Goal: Task Accomplishment & Management: Complete application form

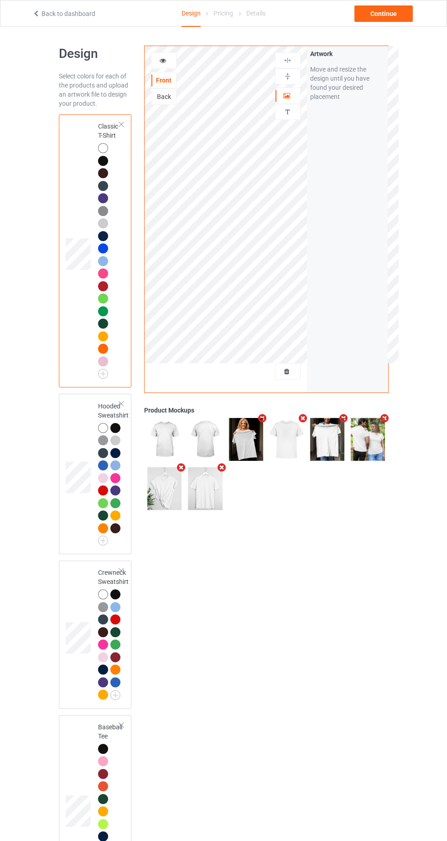
click at [296, 371] on div at bounding box center [287, 371] width 25 height 9
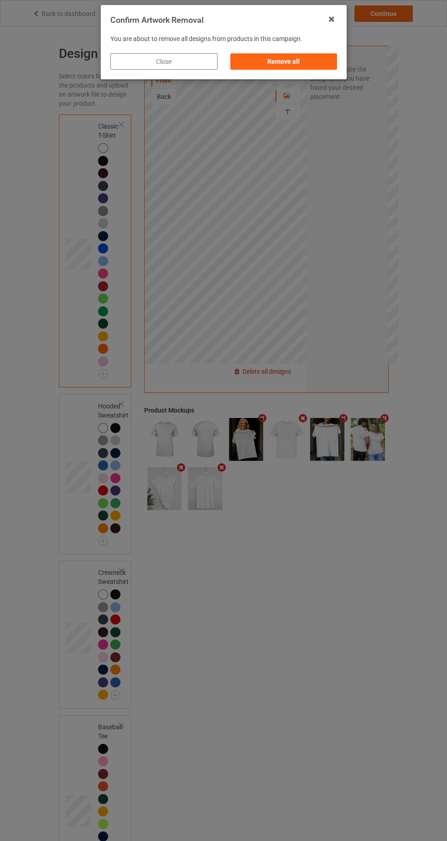
click at [315, 57] on div "Remove all" at bounding box center [283, 61] width 107 height 16
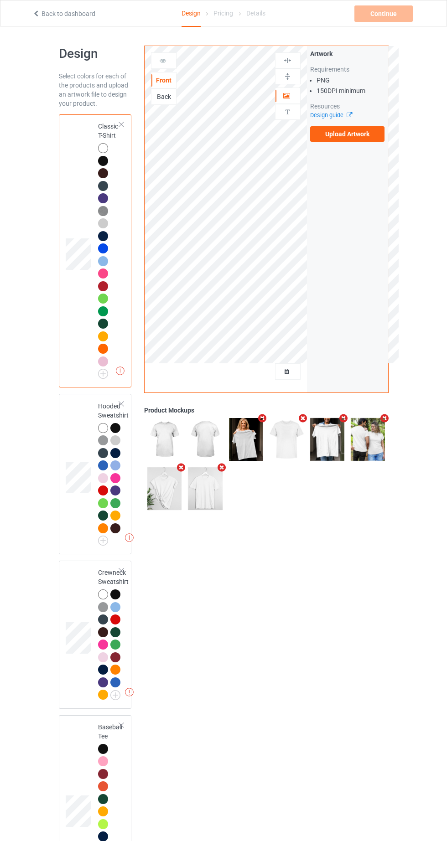
click at [349, 115] on icon at bounding box center [346, 114] width 7 height 6
click at [355, 131] on label "Upload Artwork" at bounding box center [347, 133] width 75 height 15
click at [0, 0] on input "Upload Artwork" at bounding box center [0, 0] width 0 height 0
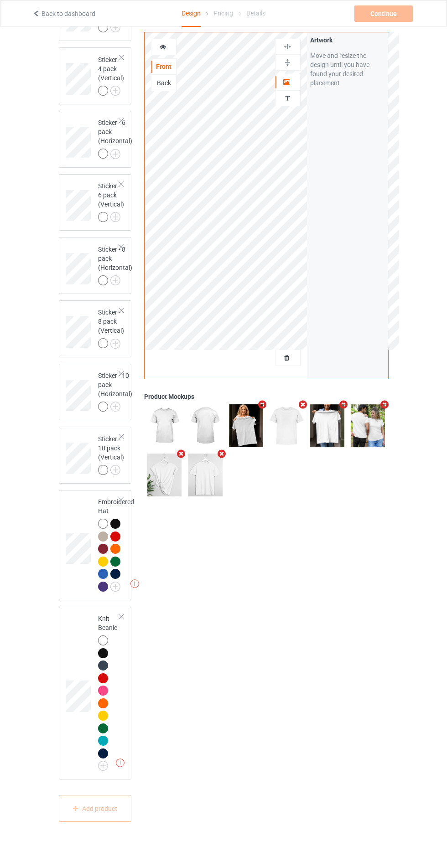
scroll to position [2864, 0]
click at [115, 529] on div at bounding box center [115, 524] width 10 height 10
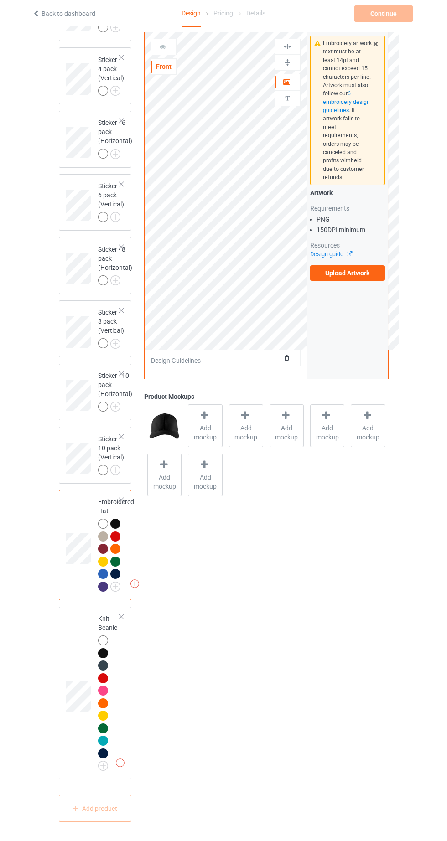
click at [370, 269] on label "Upload Artwork" at bounding box center [347, 272] width 75 height 15
click at [0, 0] on input "Upload Artwork" at bounding box center [0, 0] width 0 height 0
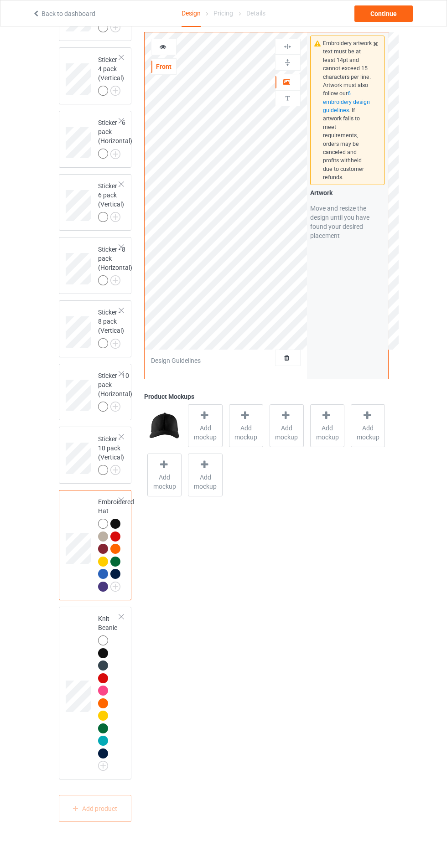
click at [217, 439] on span "Add mockup" at bounding box center [204, 432] width 33 height 18
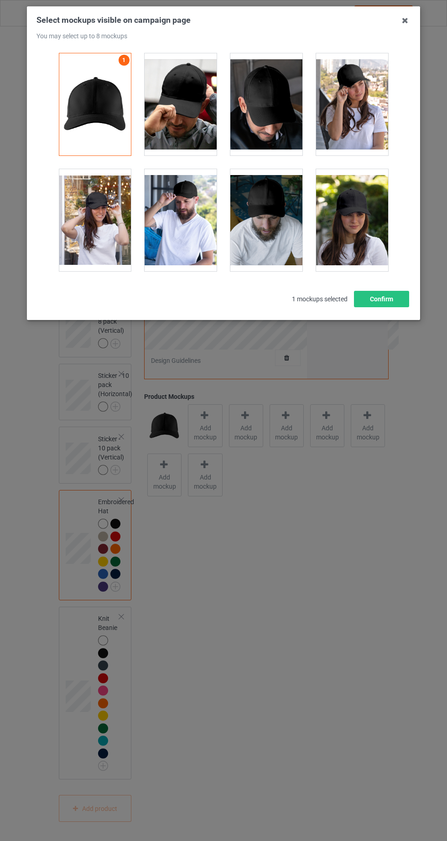
click at [214, 123] on div at bounding box center [180, 104] width 72 height 102
click at [278, 132] on div at bounding box center [266, 104] width 72 height 102
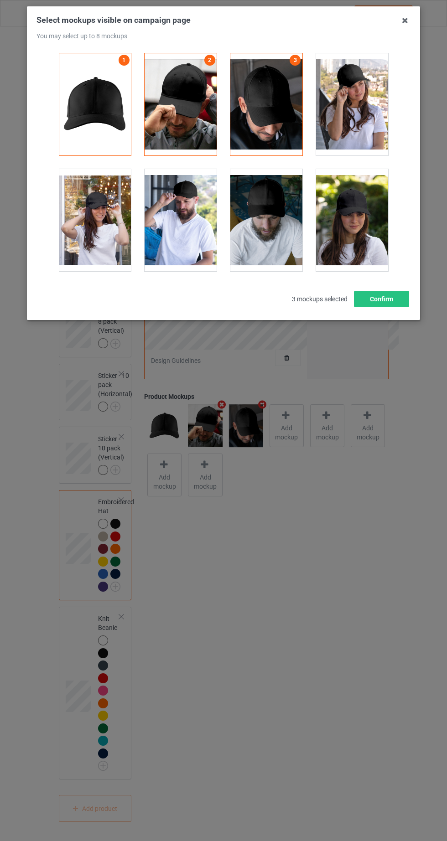
click at [373, 112] on div at bounding box center [352, 104] width 72 height 102
click at [126, 252] on div at bounding box center [95, 220] width 72 height 102
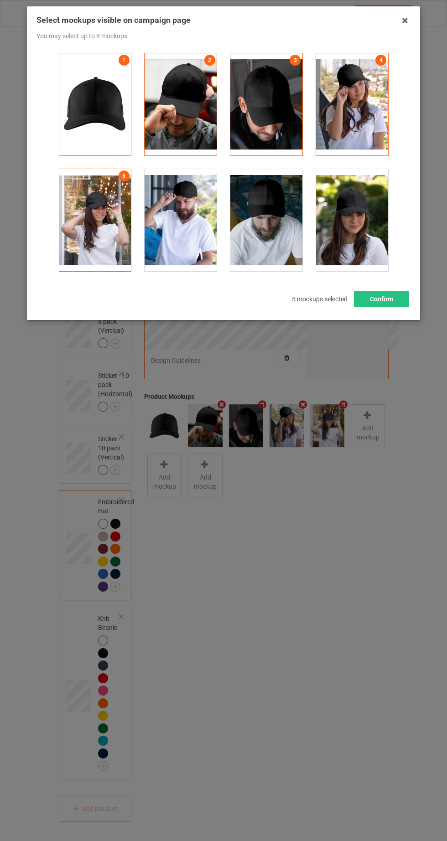
click at [211, 244] on div at bounding box center [180, 220] width 72 height 102
click at [289, 244] on div at bounding box center [266, 220] width 72 height 102
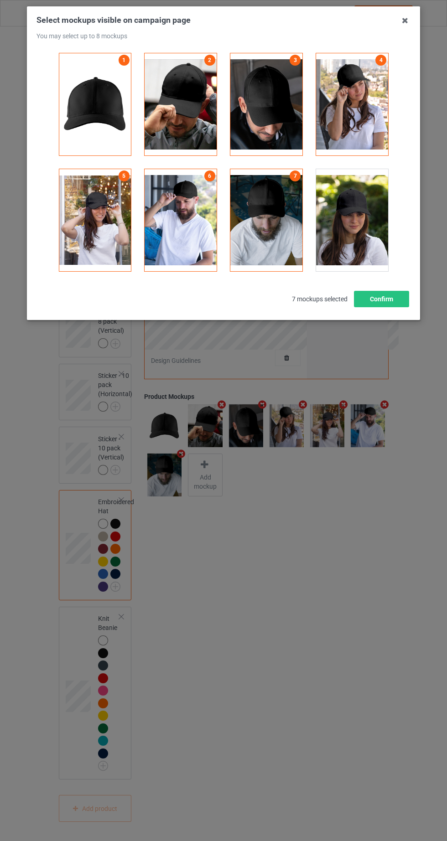
click at [379, 233] on div at bounding box center [352, 220] width 72 height 102
click at [404, 301] on button "Confirm" at bounding box center [381, 299] width 55 height 16
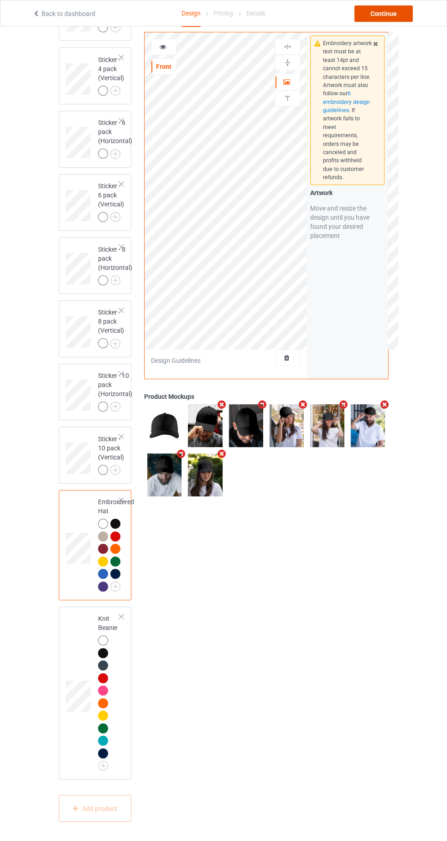
click at [402, 14] on div "Continue" at bounding box center [383, 13] width 58 height 16
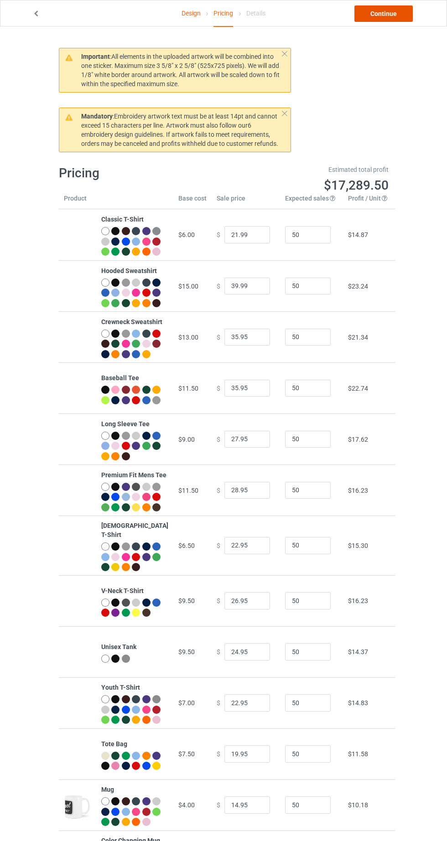
click at [398, 7] on link "Continue" at bounding box center [383, 13] width 58 height 16
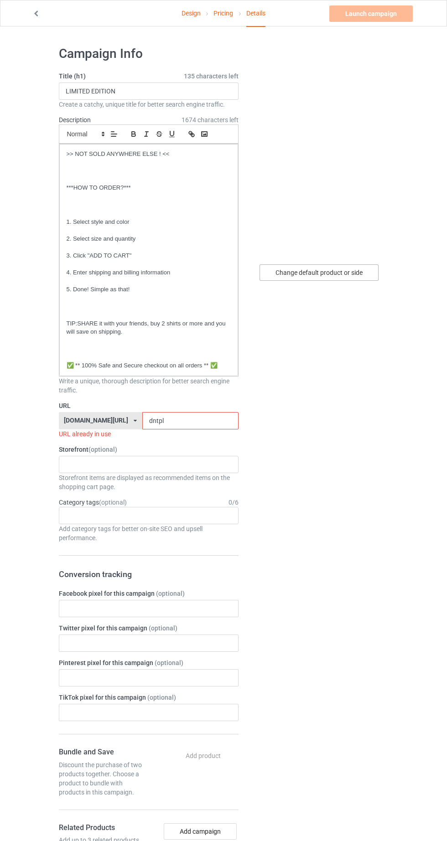
click at [342, 273] on div "Change default product or side" at bounding box center [318, 272] width 119 height 16
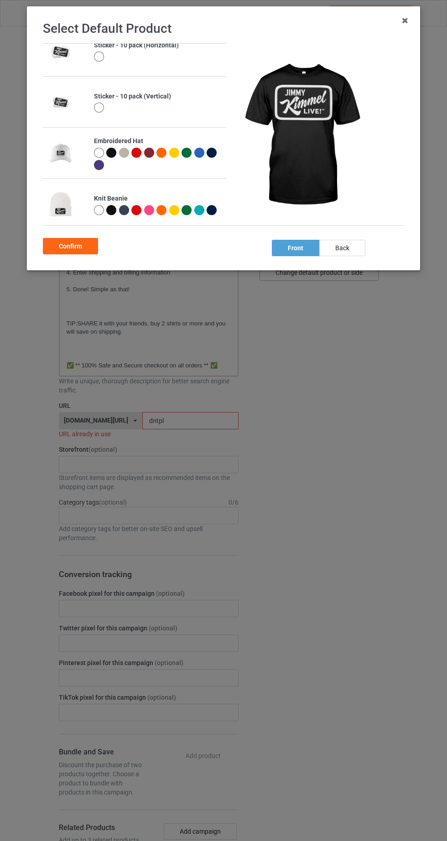
scroll to position [1097, 0]
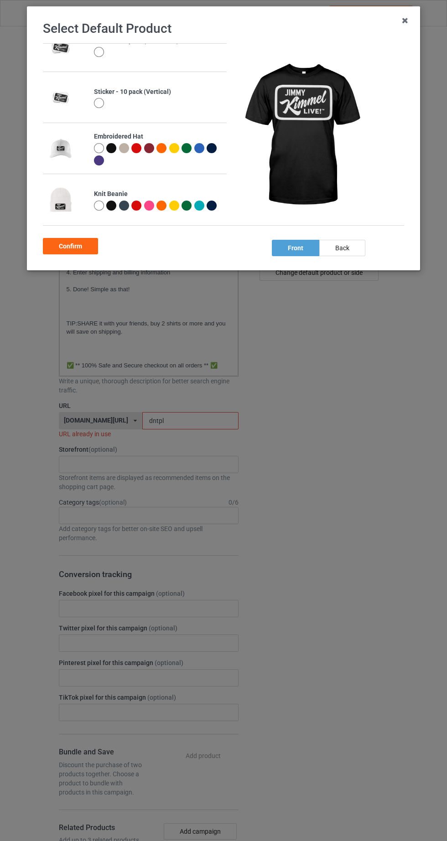
click at [111, 148] on div at bounding box center [111, 148] width 10 height 10
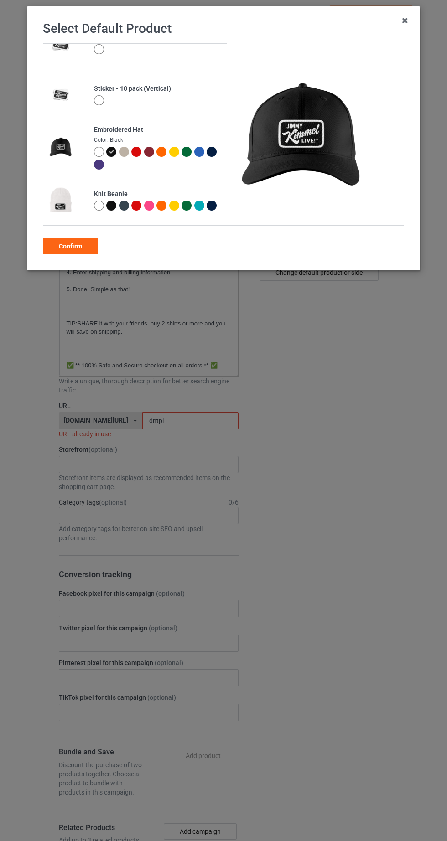
click at [81, 248] on div "Confirm" at bounding box center [70, 246] width 55 height 16
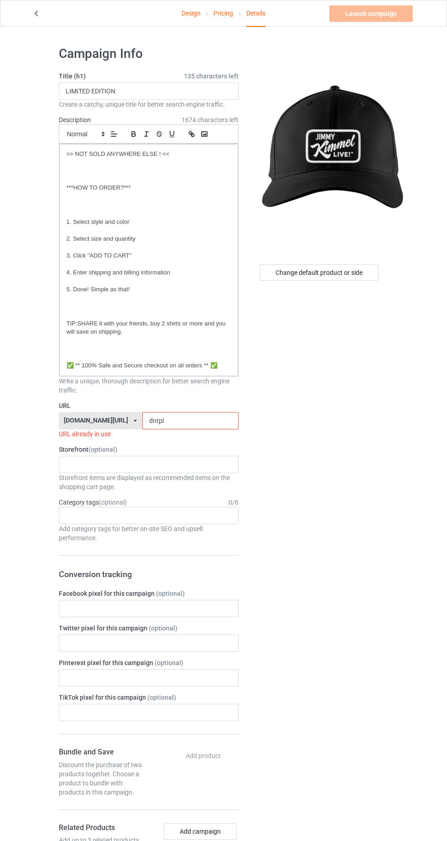
click at [198, 445] on label "Storefront (optional)" at bounding box center [149, 449] width 180 height 9
click at [216, 421] on input "dntpl" at bounding box center [190, 420] width 96 height 17
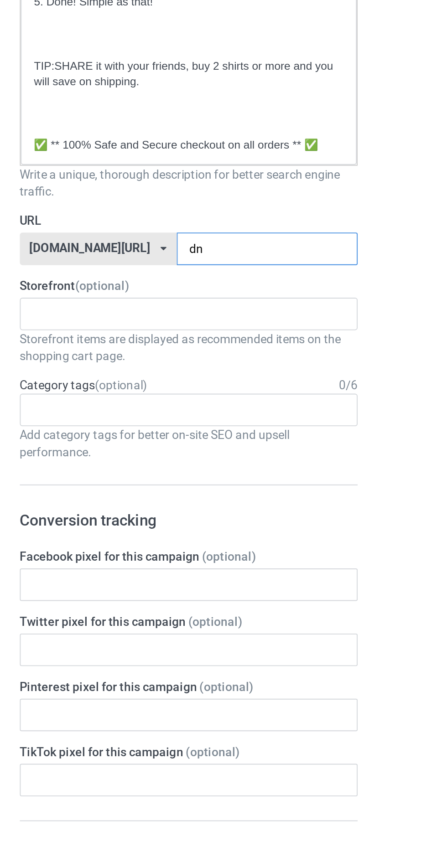
type input "d"
type input "I"
type input "Jimmyk"
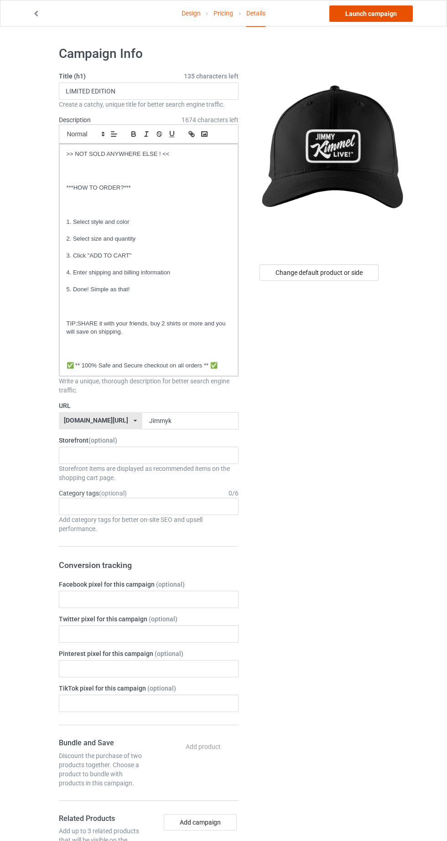
click at [380, 10] on link "Launch campaign" at bounding box center [370, 13] width 83 height 16
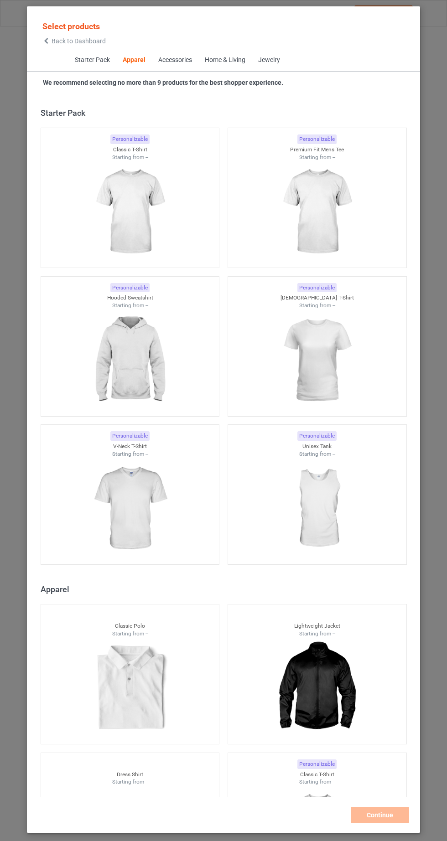
scroll to position [488, 0]
